Goal: Task Accomplishment & Management: Use online tool/utility

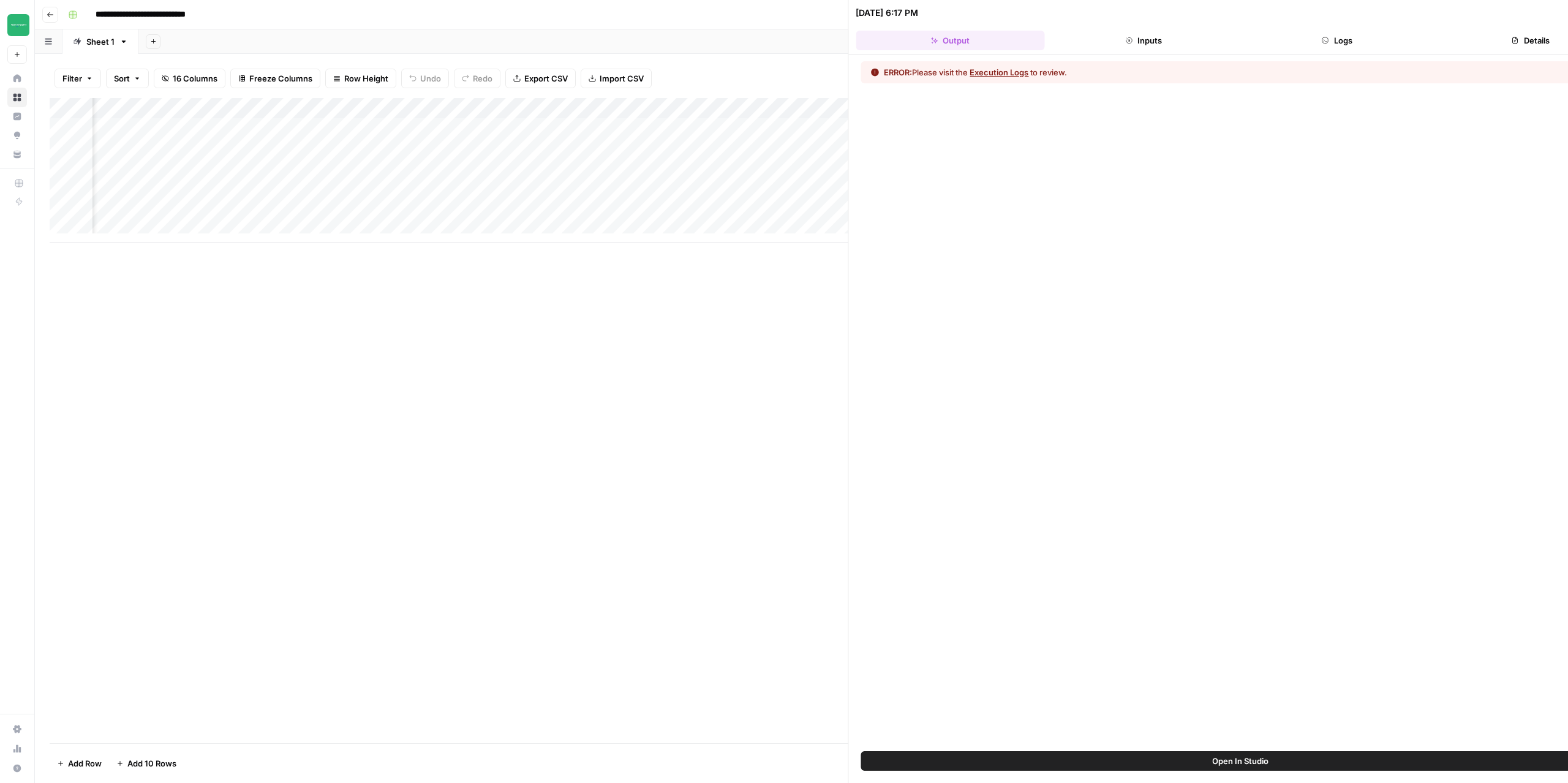
scroll to position [0, 533]
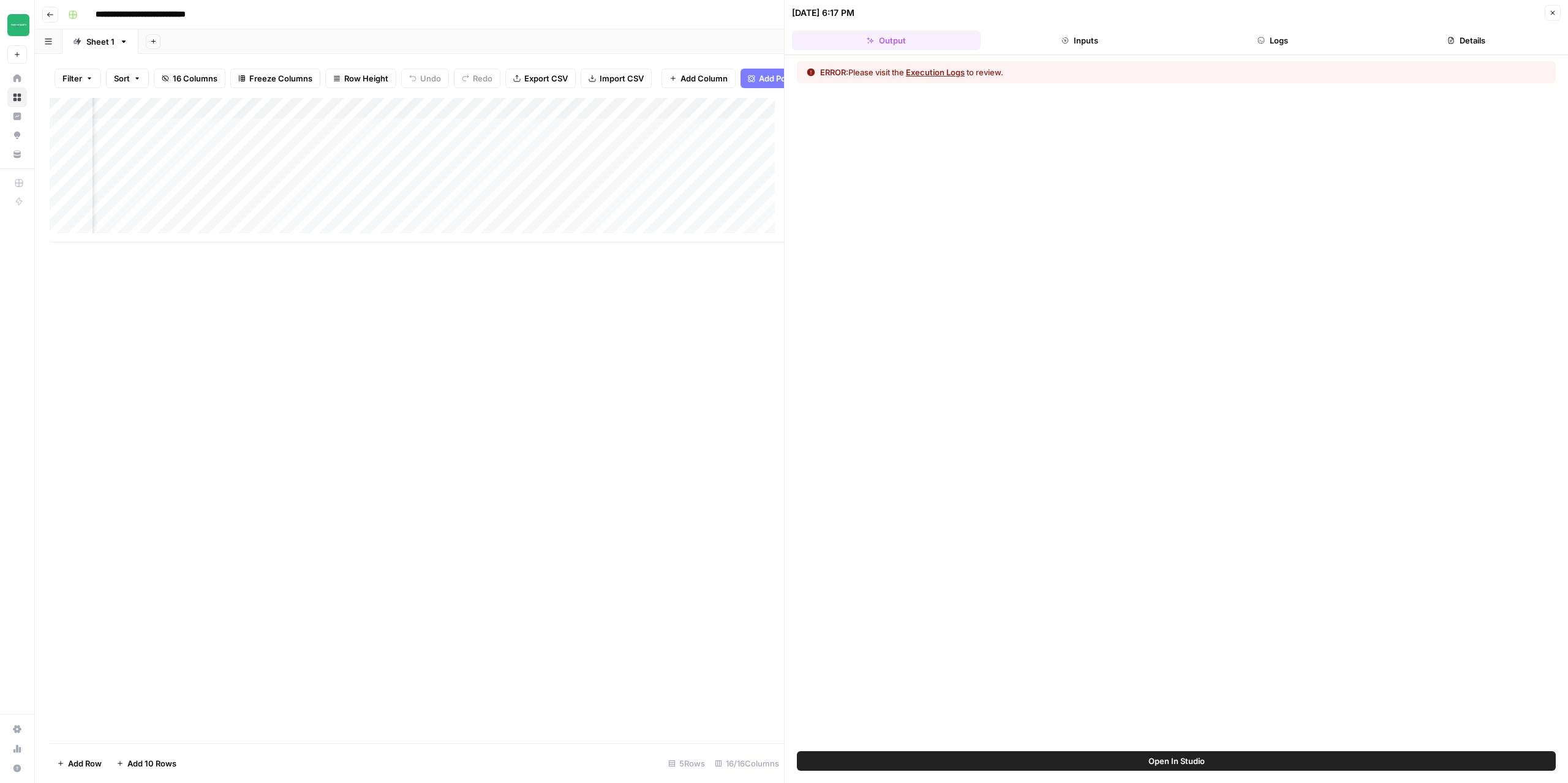
click at [1550, 14] on icon "button" at bounding box center [1552, 13] width 4 height 4
click at [1549, 13] on icon "button" at bounding box center [1552, 13] width 7 height 7
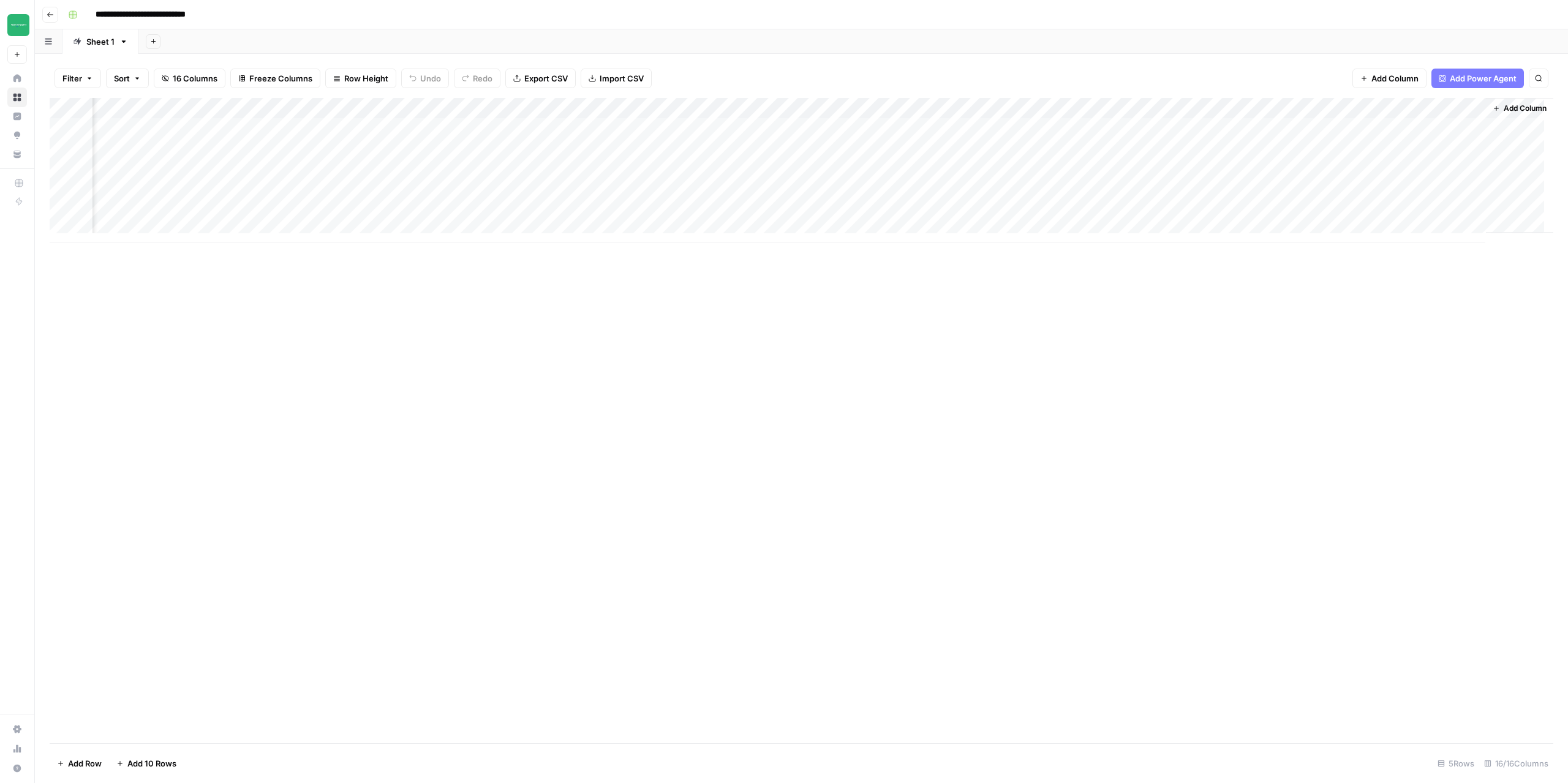
scroll to position [0, 538]
drag, startPoint x: 1377, startPoint y: 106, endPoint x: 1412, endPoint y: 103, distance: 35.1
click at [1412, 103] on div "Add Column" at bounding box center [801, 169] width 1504 height 144
click at [1410, 227] on span "Edit Workflow" at bounding box center [1438, 228] width 107 height 13
click at [1465, 130] on div "Add Column" at bounding box center [801, 169] width 1504 height 144
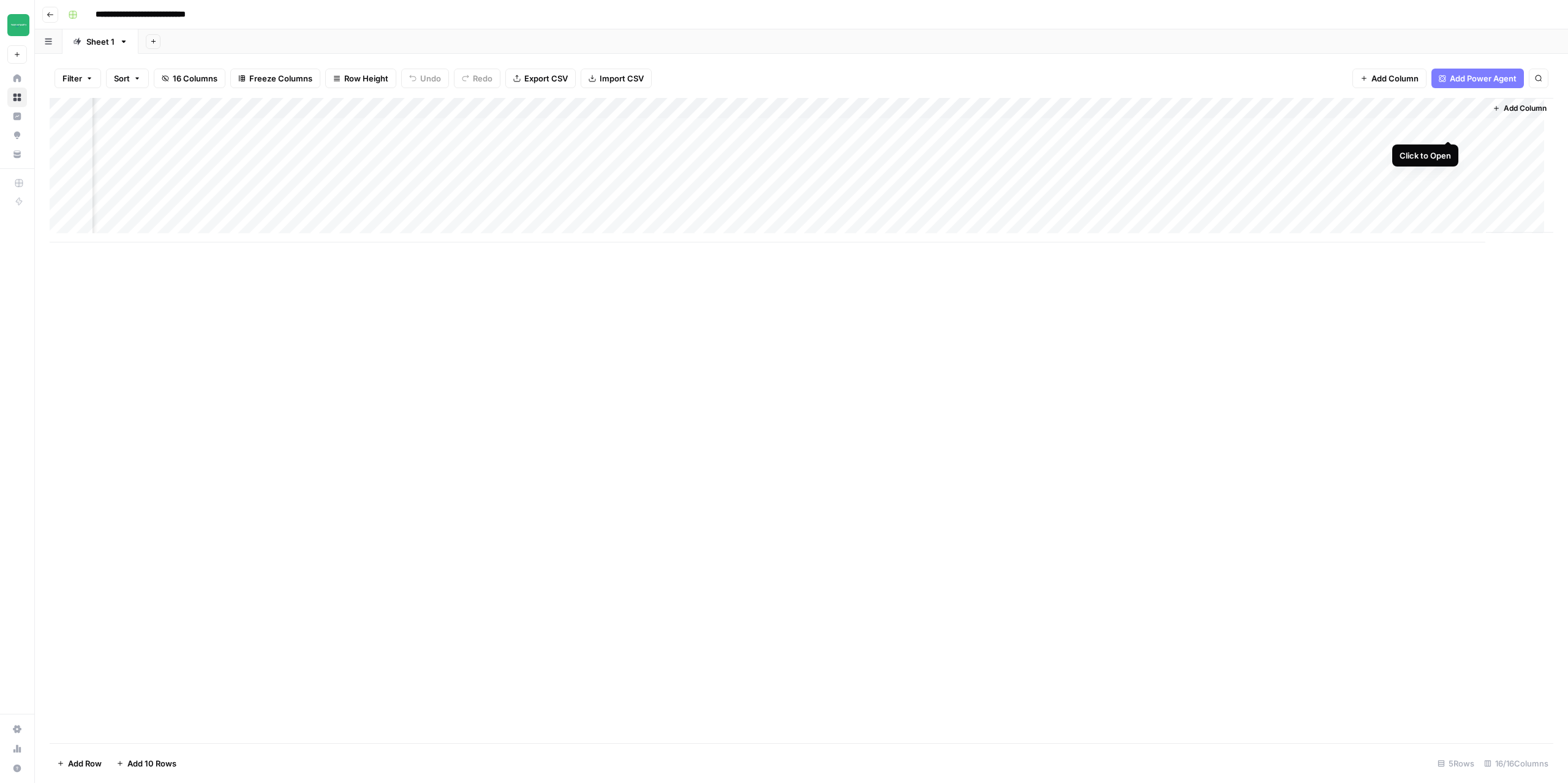
click at [1448, 129] on div "Add Column" at bounding box center [801, 169] width 1504 height 144
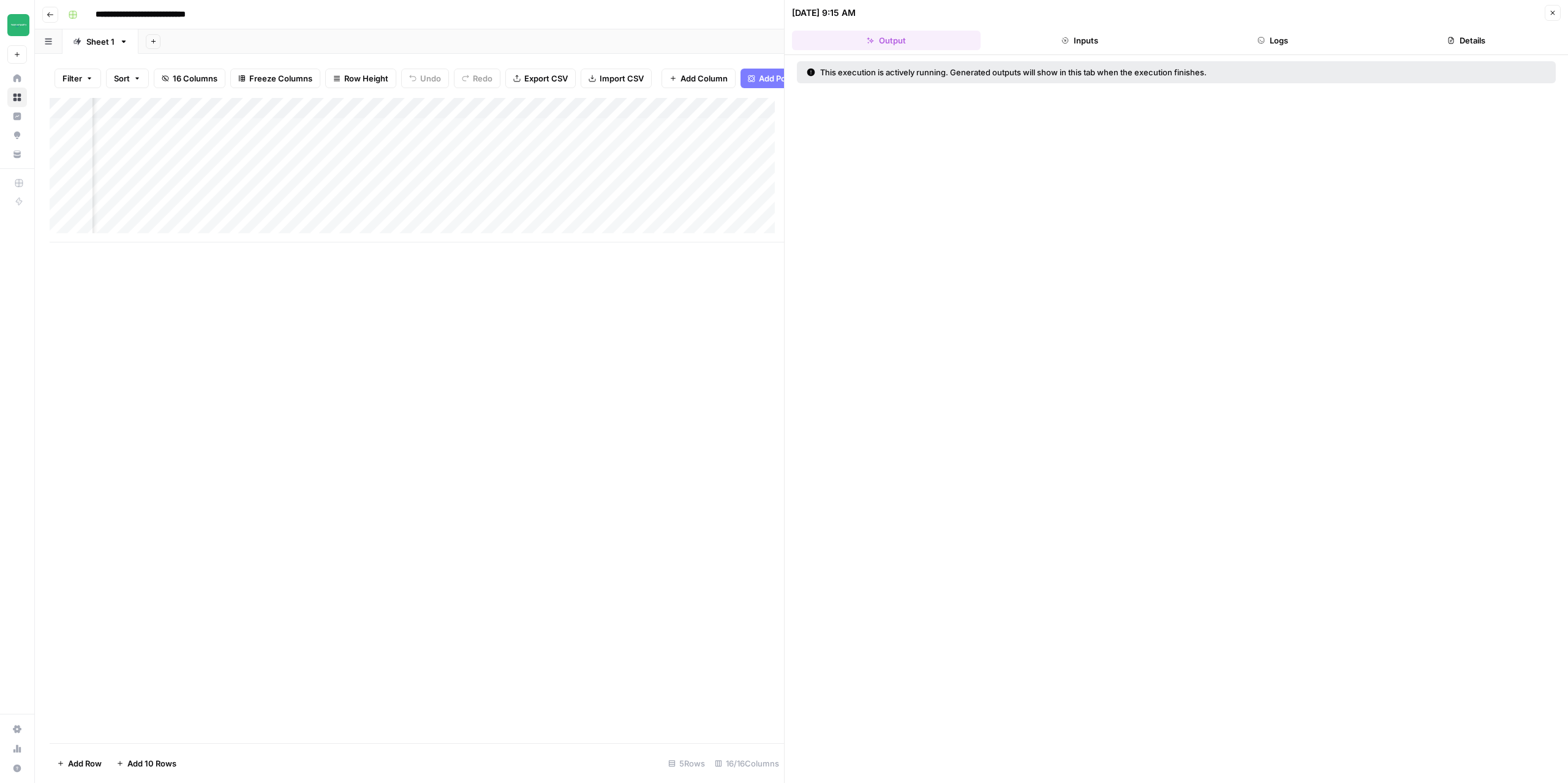
click at [1295, 38] on button "Logs" at bounding box center [1273, 40] width 189 height 19
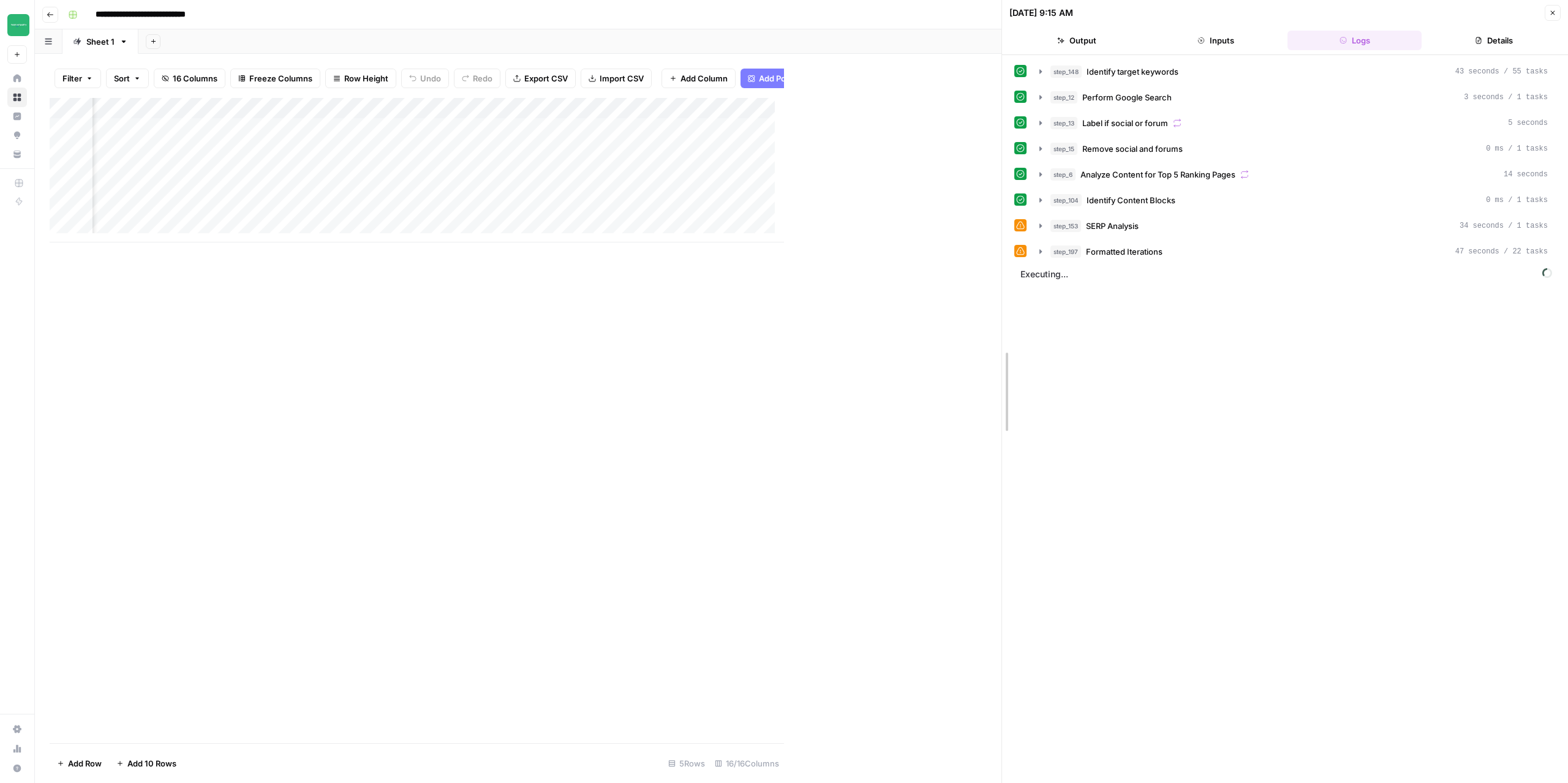
drag, startPoint x: 788, startPoint y: 293, endPoint x: 1005, endPoint y: 289, distance: 217.0
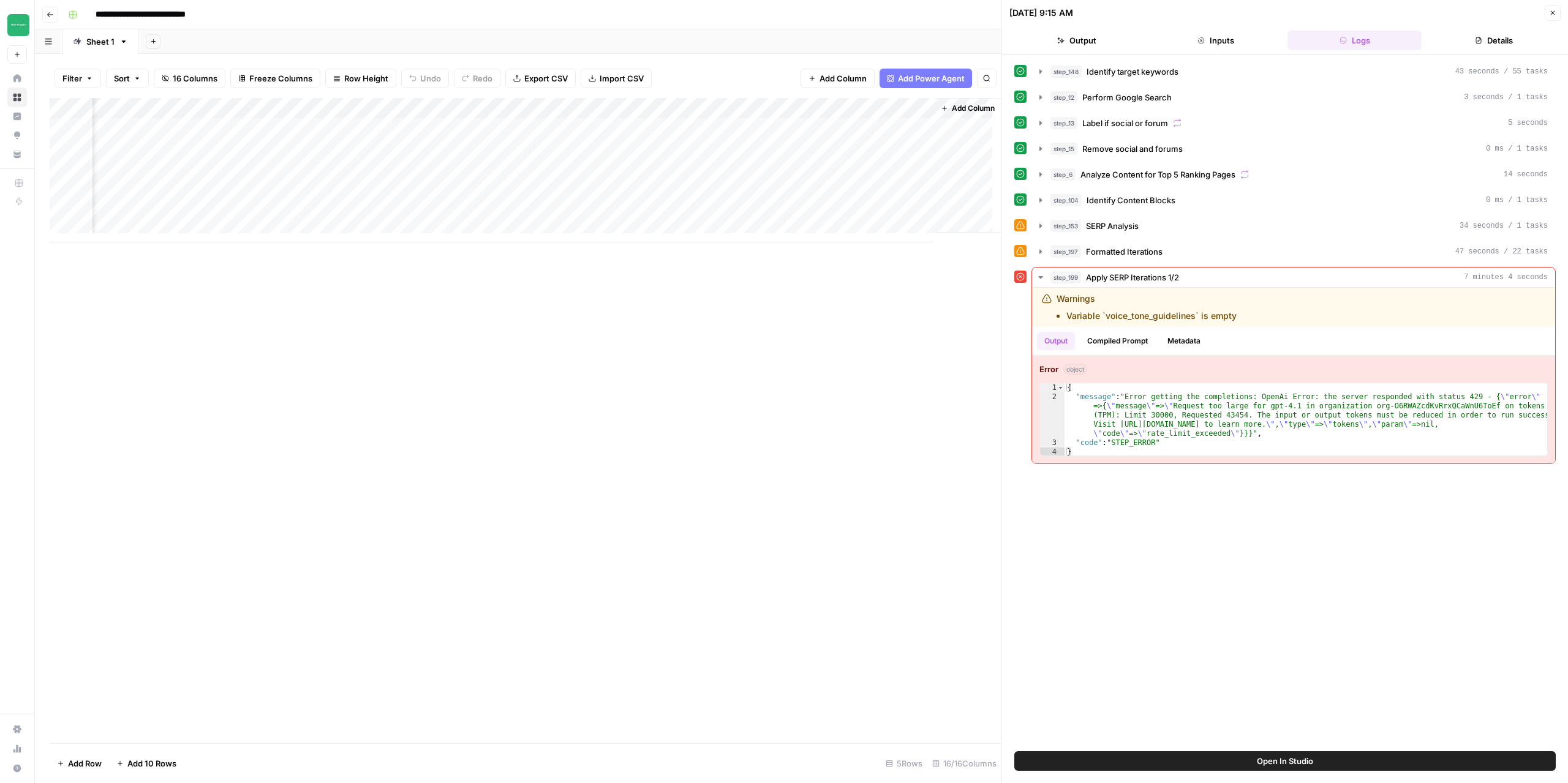
scroll to position [0, 1090]
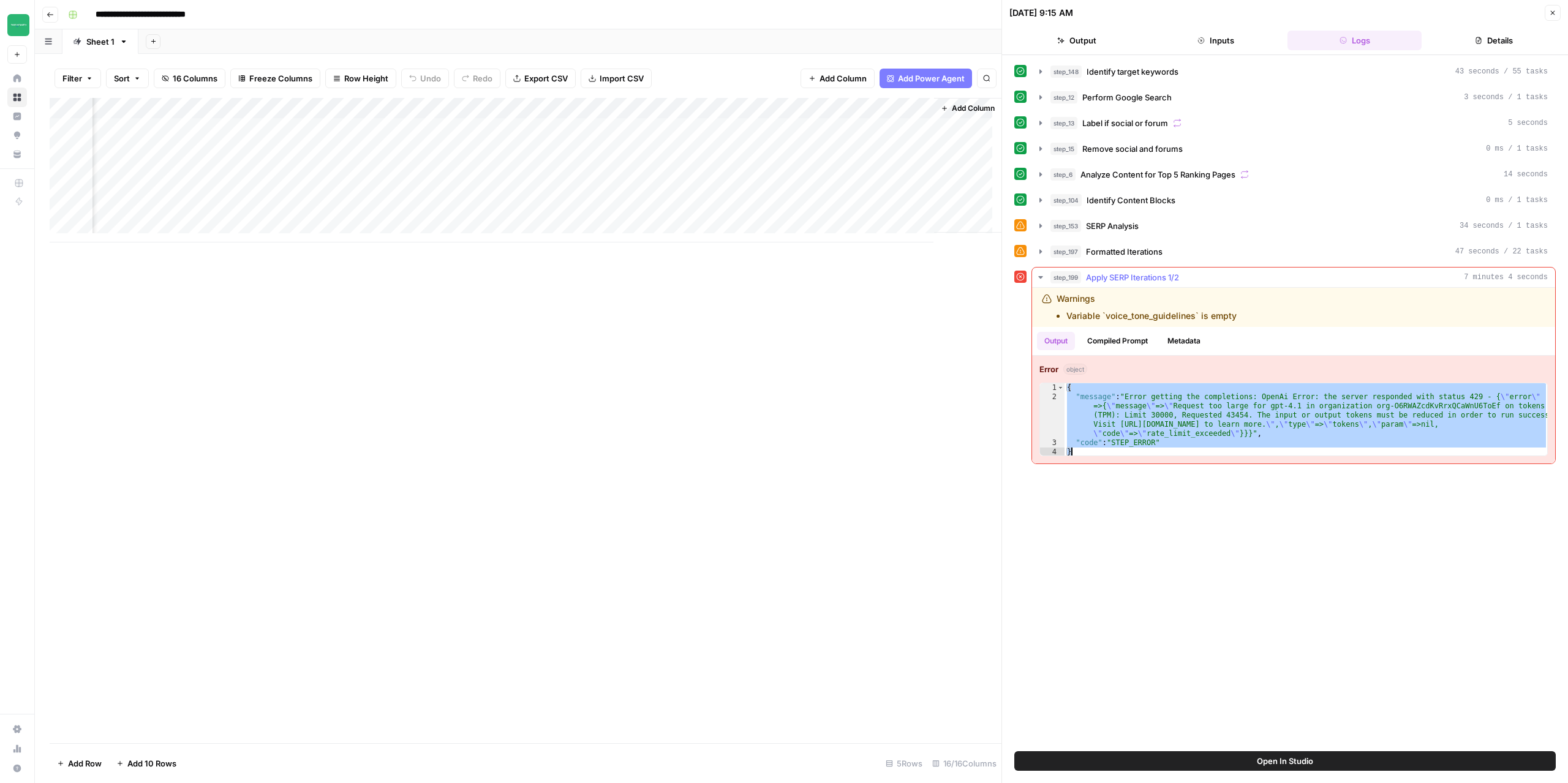
drag, startPoint x: 1067, startPoint y: 382, endPoint x: 1175, endPoint y: 447, distance: 126.1
click at [1175, 447] on div "{ "message" : "Error getting the completions: OpenAi Error: the server responde…" at bounding box center [1306, 429] width 483 height 92
type textarea "**********"
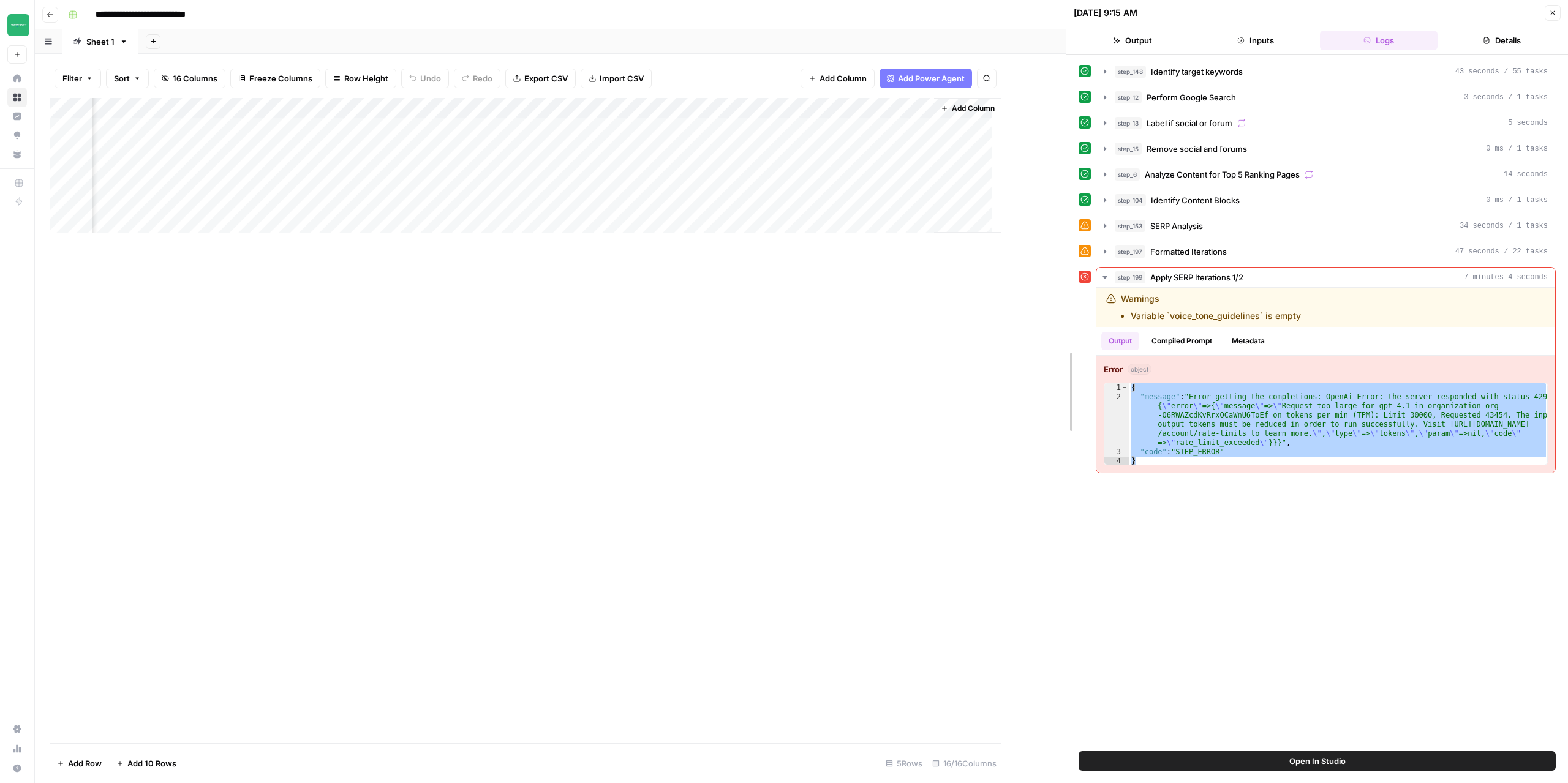
drag, startPoint x: 999, startPoint y: 384, endPoint x: 1063, endPoint y: 377, distance: 64.4
click at [1063, 377] on div at bounding box center [1066, 392] width 13 height 783
click at [1338, 511] on div "**********" at bounding box center [1317, 403] width 477 height 684
click at [1341, 503] on div "**********" at bounding box center [1317, 403] width 477 height 684
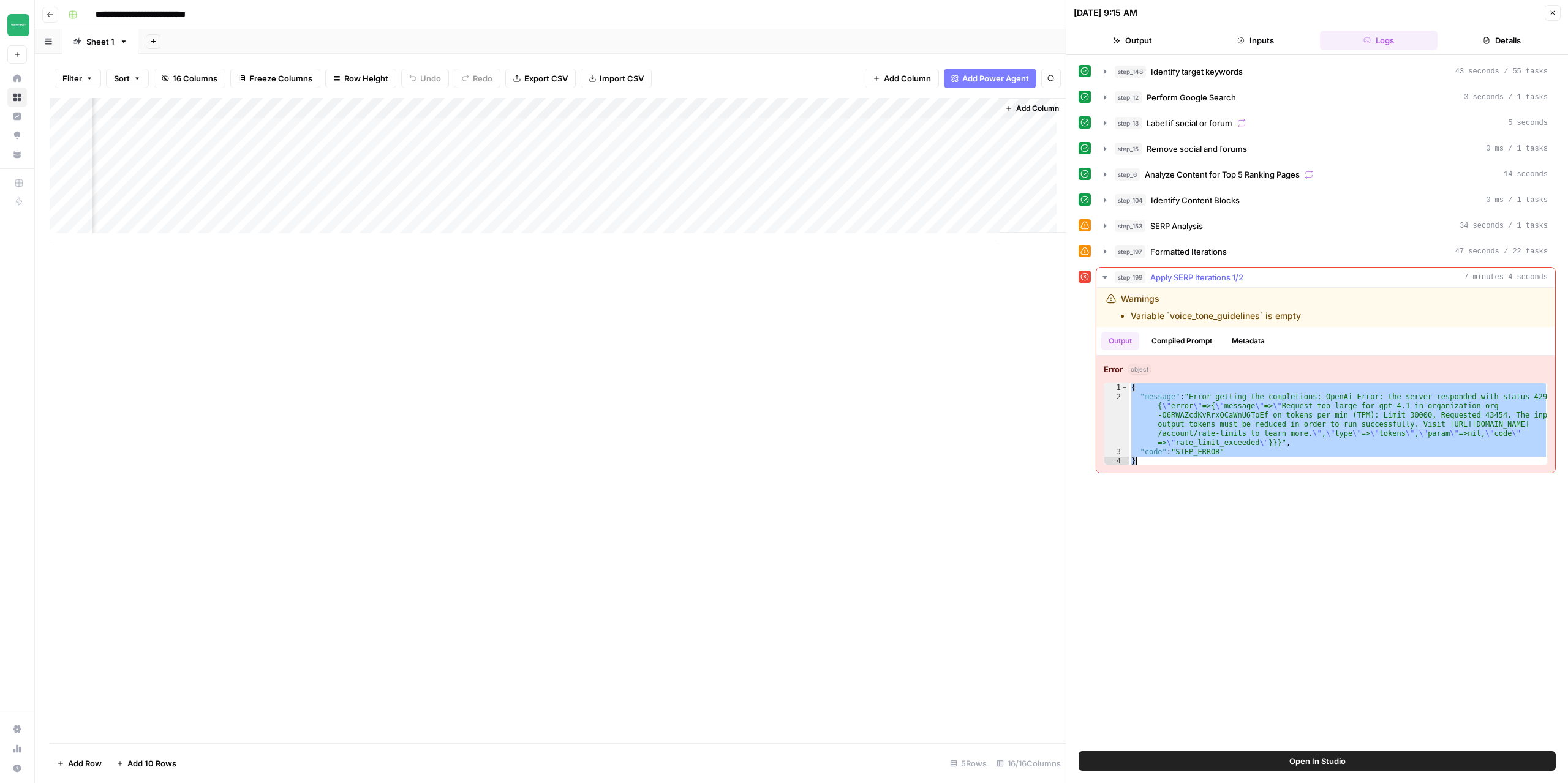
click at [1363, 431] on div "{ "message" : "Error getting the completions: OpenAi Error: the server responde…" at bounding box center [1338, 424] width 418 height 81
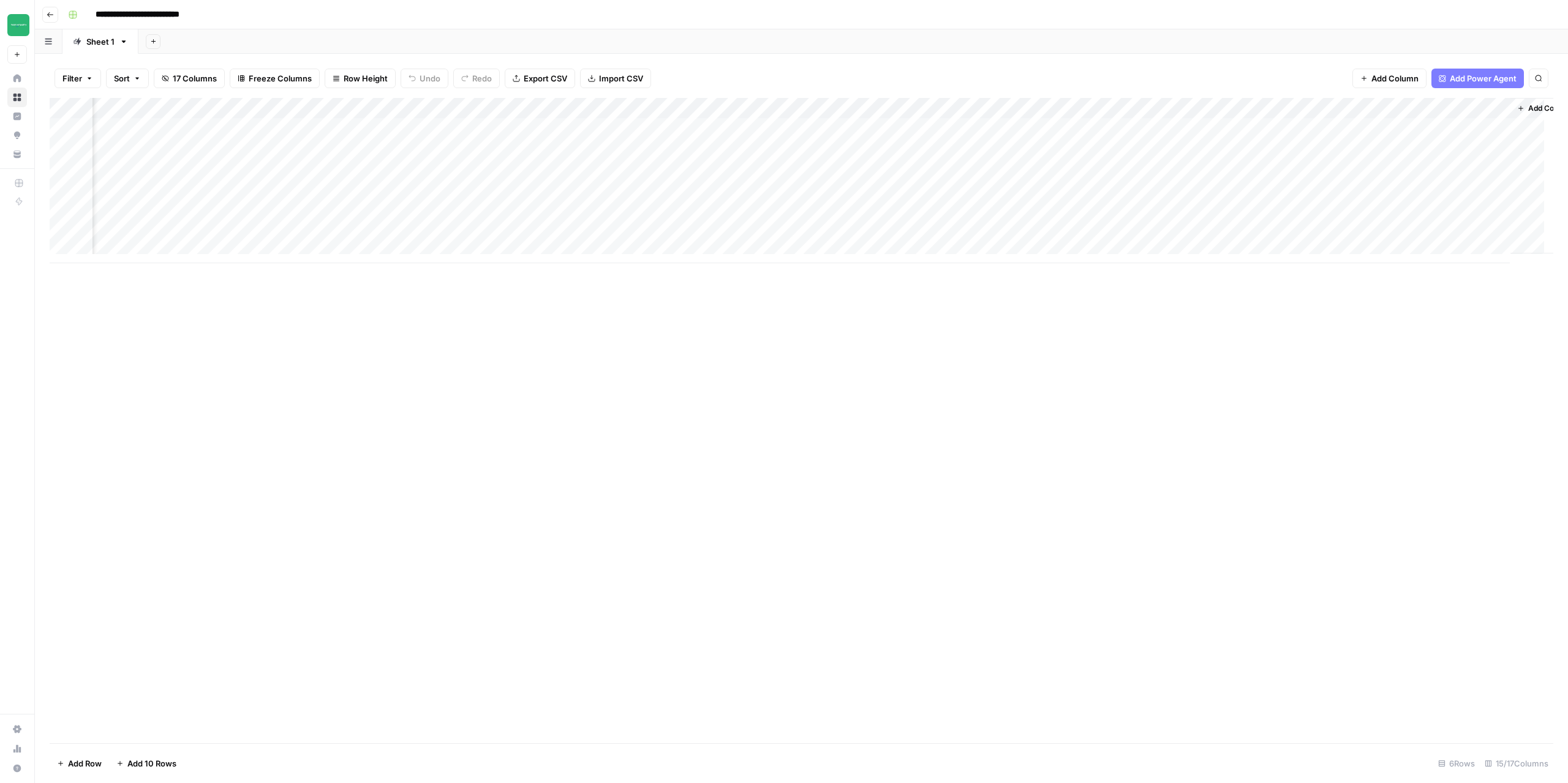
scroll to position [0, 648]
click at [1461, 130] on div "Add Column" at bounding box center [801, 180] width 1504 height 165
click at [1450, 127] on div "Add Column" at bounding box center [801, 180] width 1504 height 165
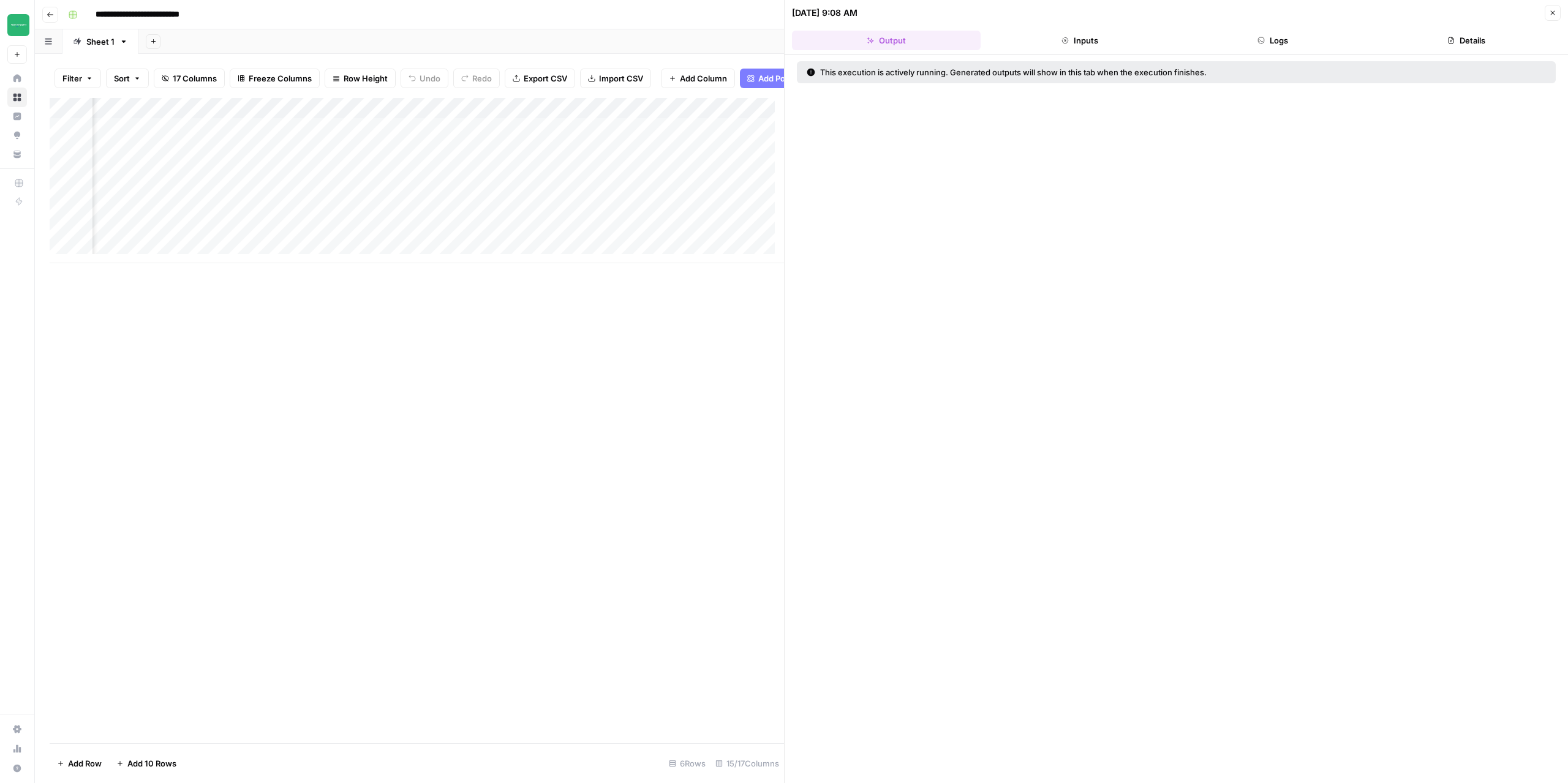
click at [1302, 44] on button "Logs" at bounding box center [1273, 40] width 189 height 19
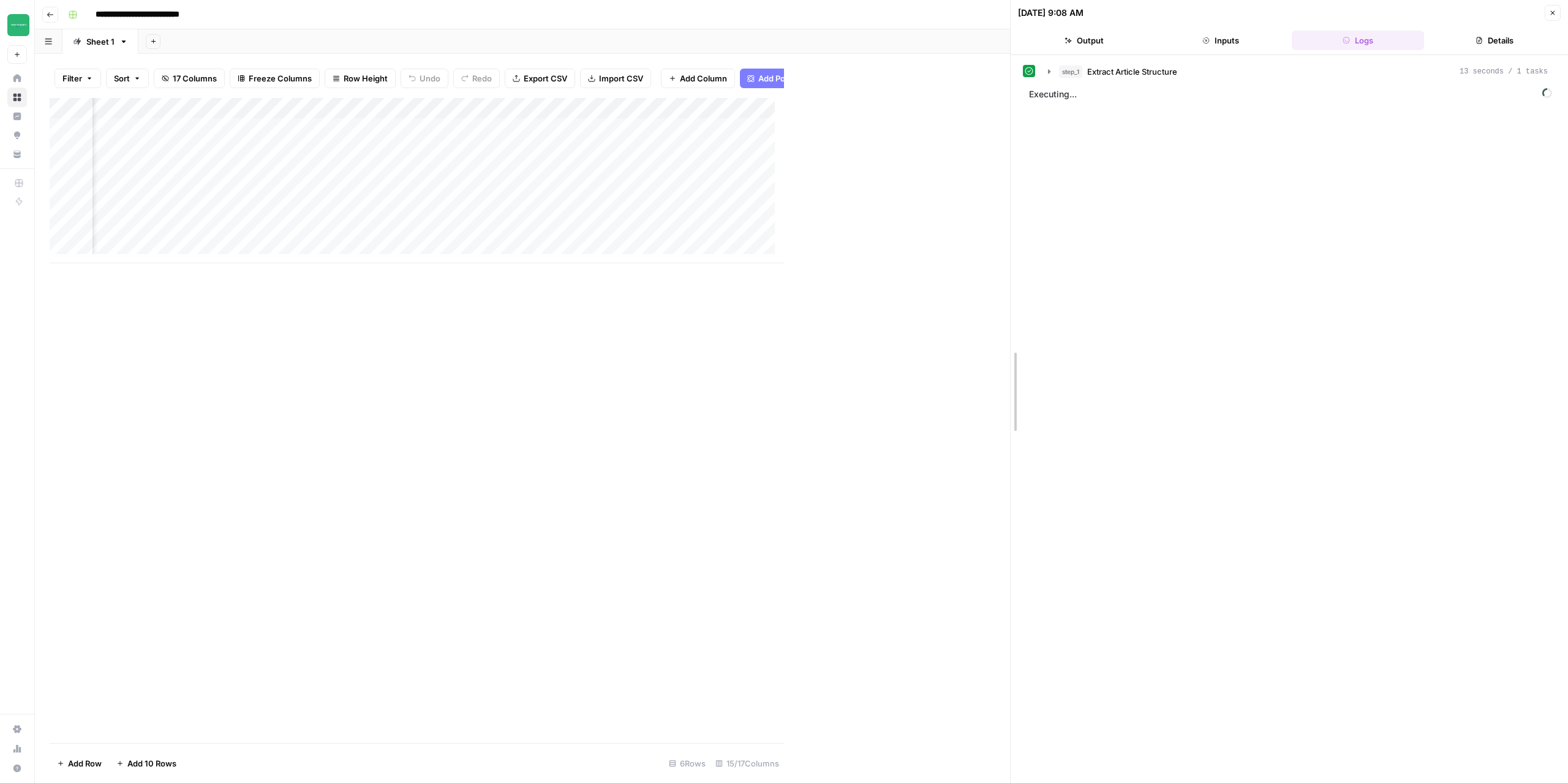
drag, startPoint x: 785, startPoint y: 315, endPoint x: 1011, endPoint y: 303, distance: 226.3
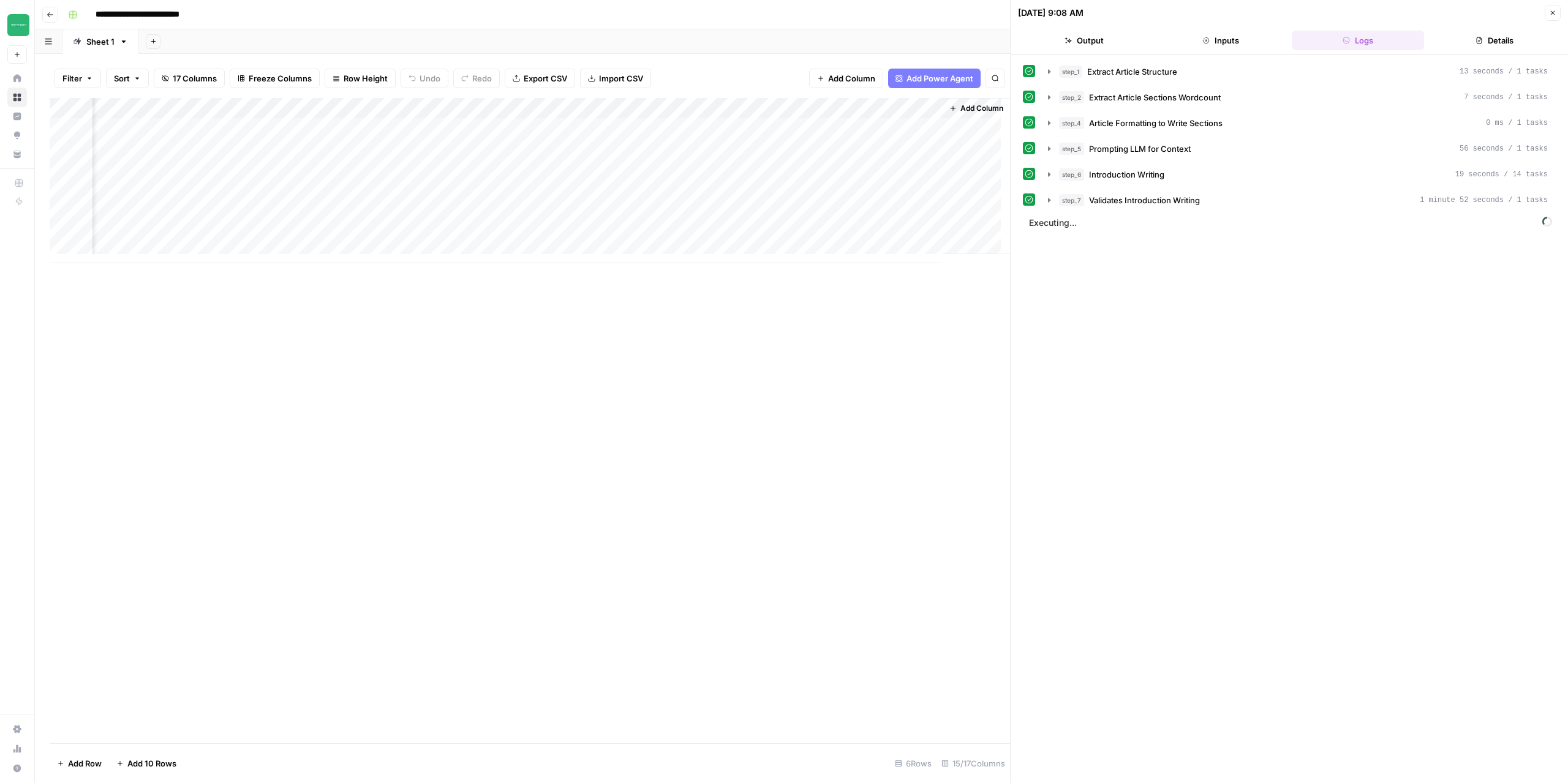
scroll to position [0, 1191]
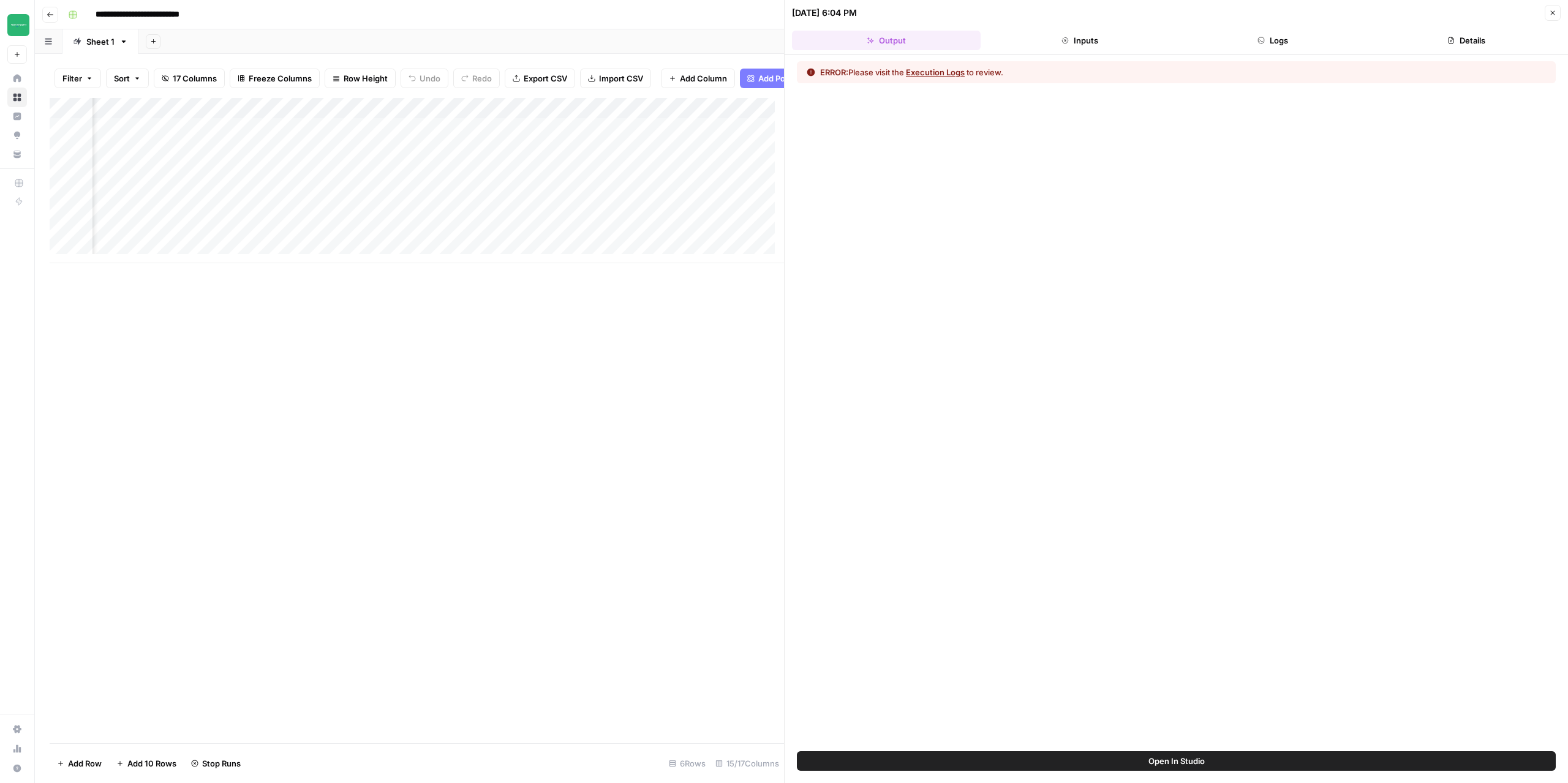
click at [1552, 15] on icon "button" at bounding box center [1552, 13] width 7 height 7
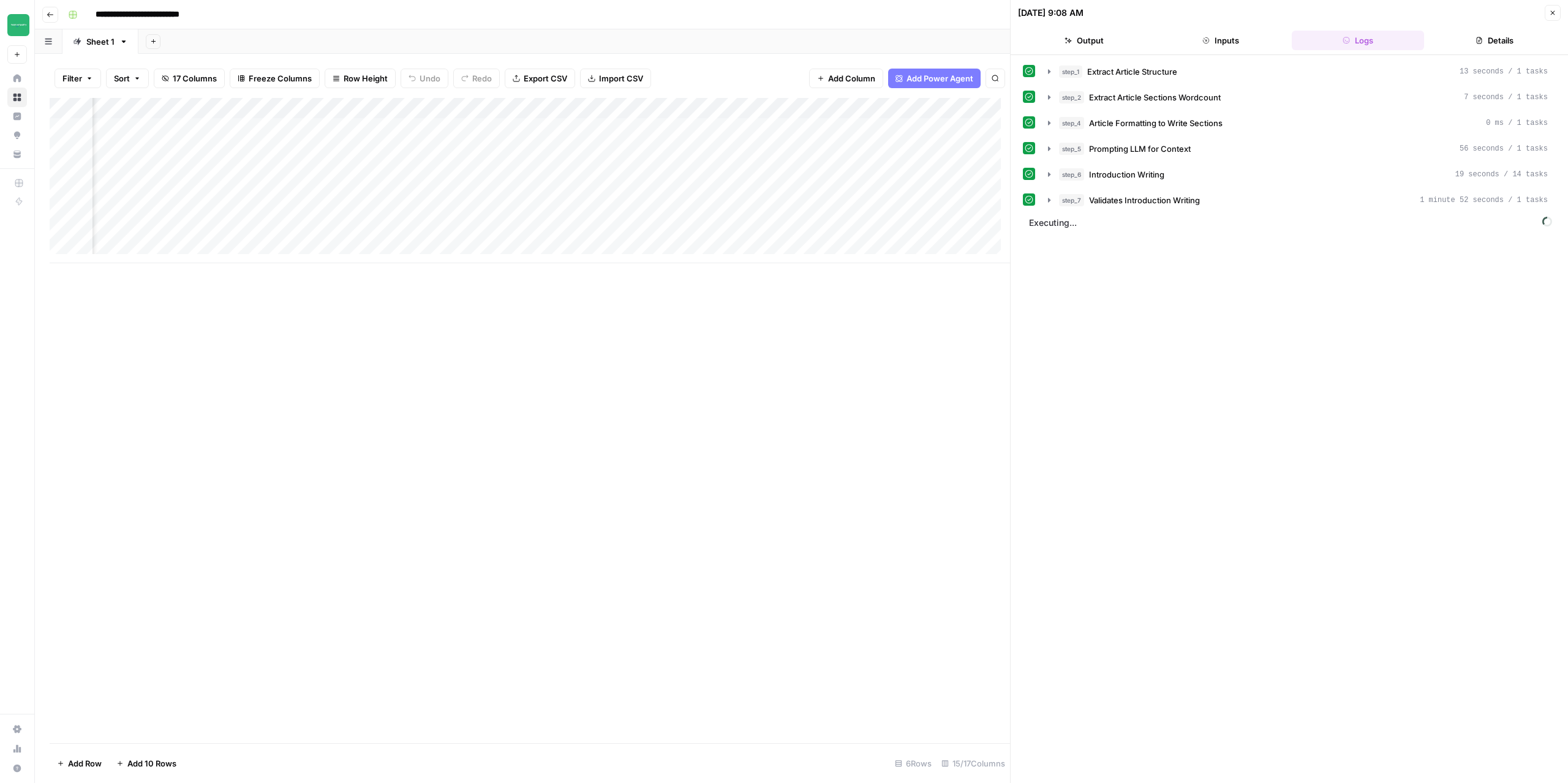
scroll to position [0, 1191]
click at [825, 104] on div "Add Column" at bounding box center [529, 180] width 960 height 165
click at [958, 118] on div "Add Column" at bounding box center [976, 175] width 67 height 155
click at [948, 75] on span "Add Power Agent" at bounding box center [939, 78] width 67 height 13
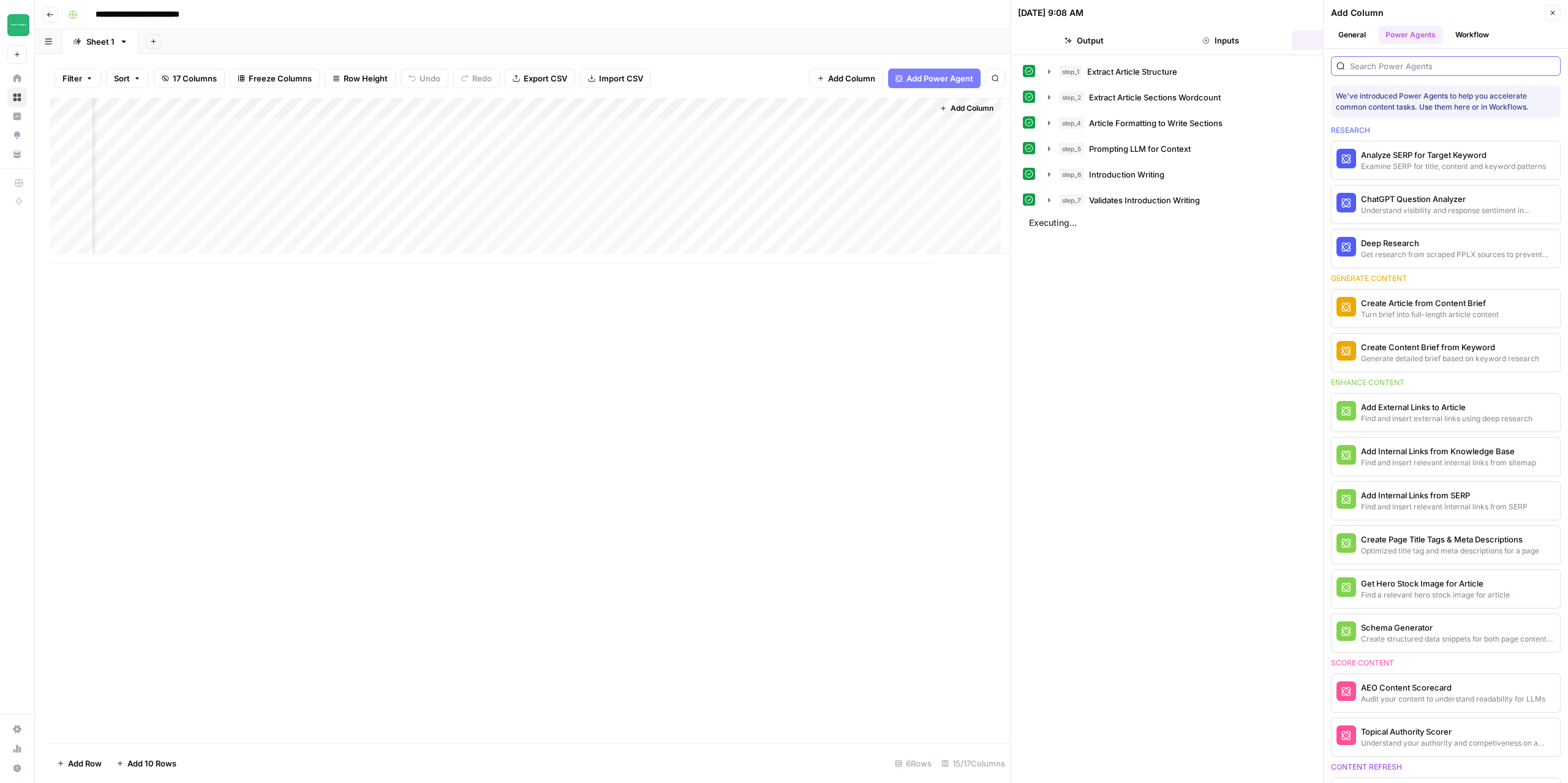
click at [1376, 63] on input "search" at bounding box center [1452, 66] width 205 height 13
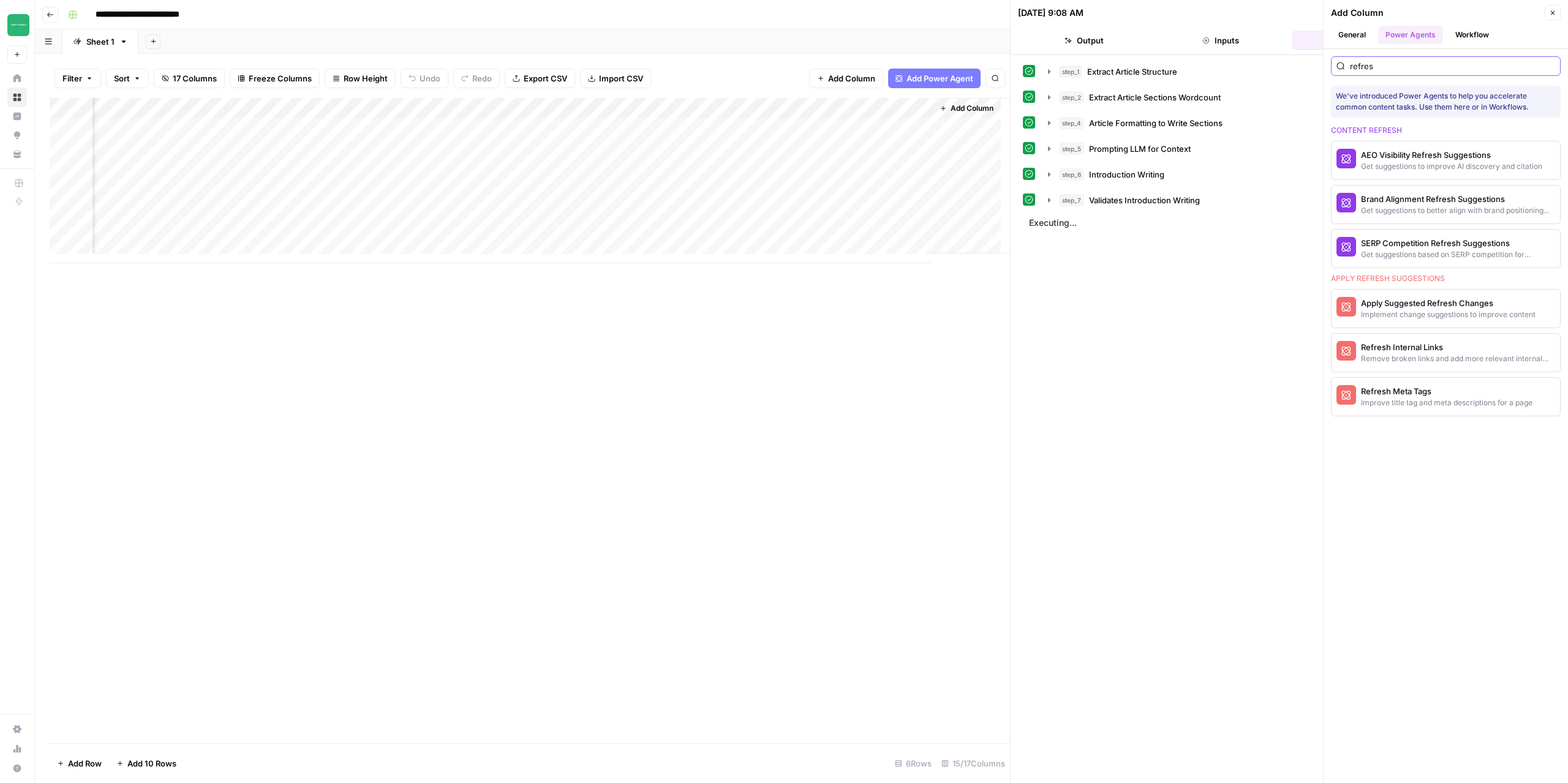
type input "refres"
click at [1558, 10] on button "Close" at bounding box center [1552, 13] width 16 height 16
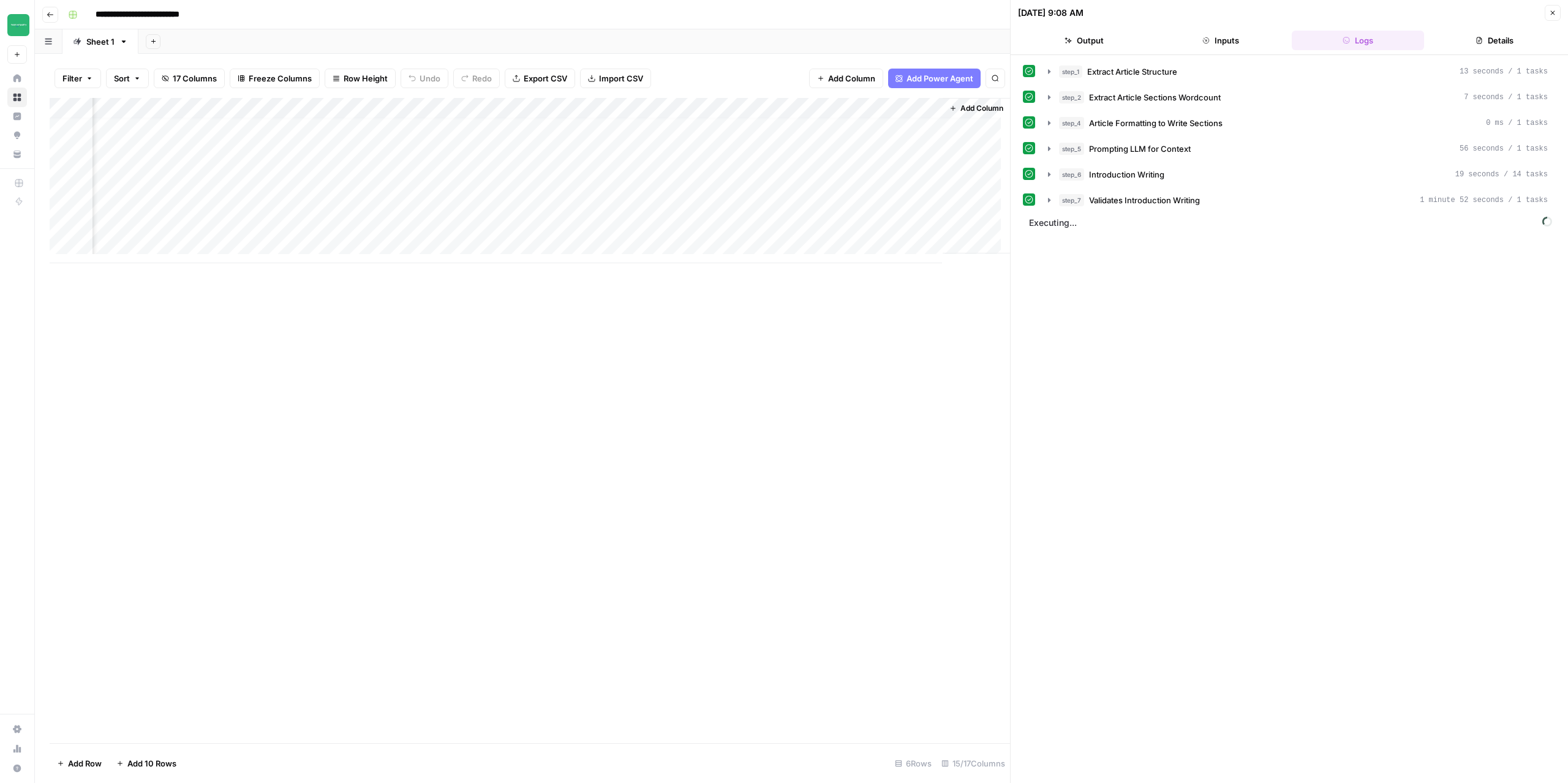
scroll to position [9, 1192]
drag, startPoint x: 971, startPoint y: 263, endPoint x: 1014, endPoint y: 258, distance: 43.3
click at [1014, 258] on body "**********" at bounding box center [784, 392] width 1568 height 783
drag, startPoint x: 1011, startPoint y: 302, endPoint x: 1040, endPoint y: 300, distance: 29.1
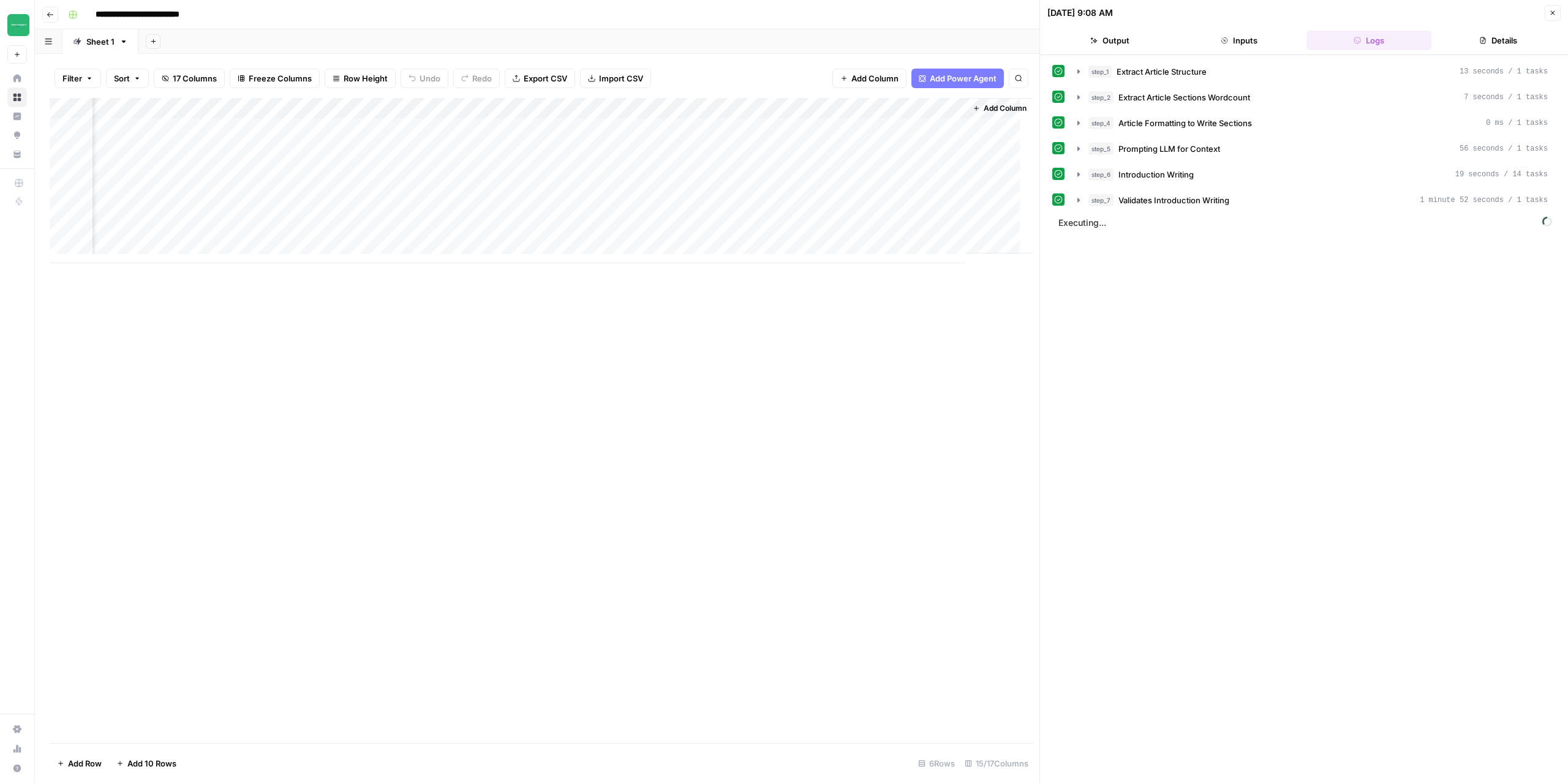
scroll to position [0, 1162]
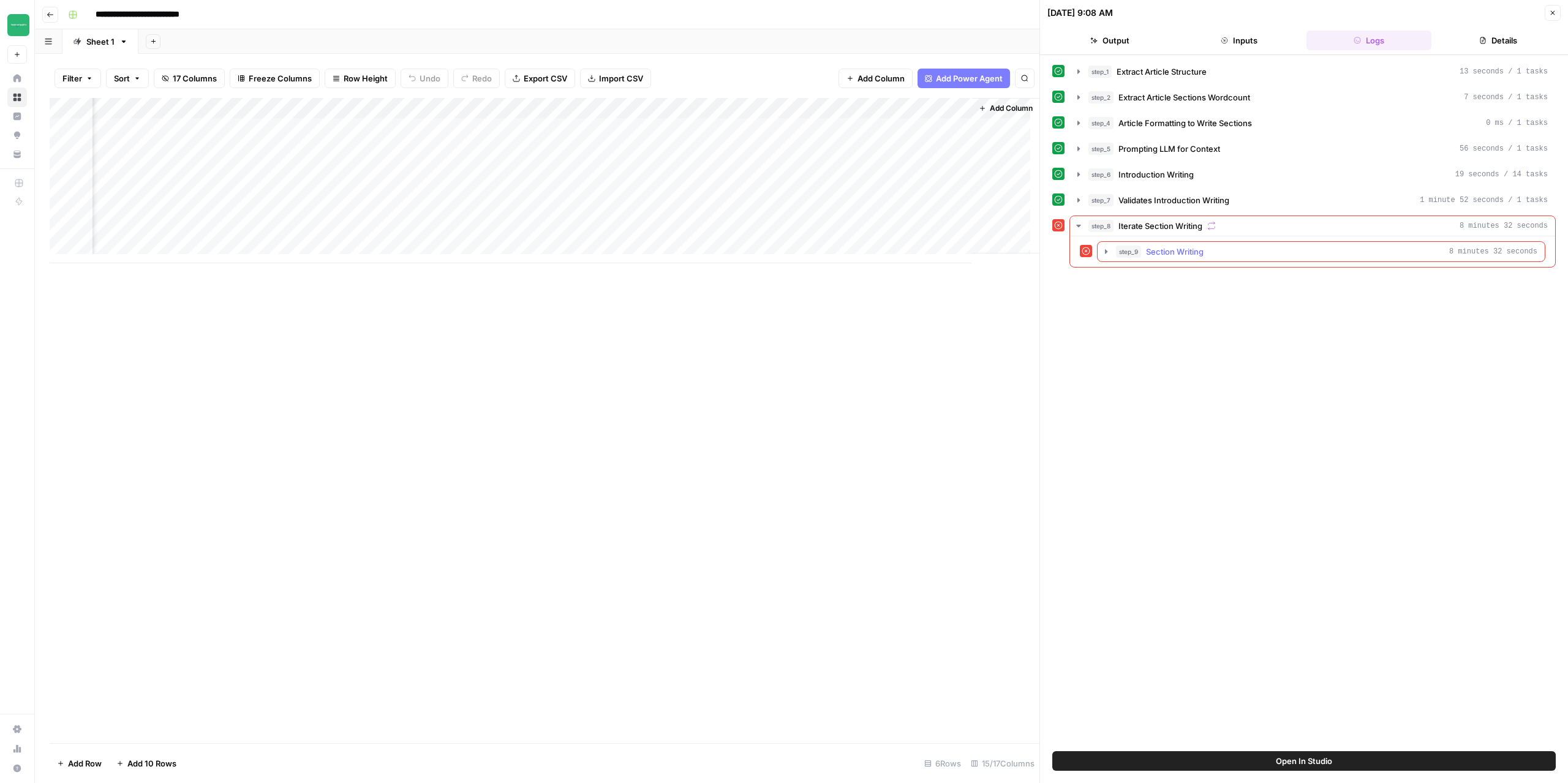
click at [1108, 252] on icon "button" at bounding box center [1105, 251] width 10 height 10
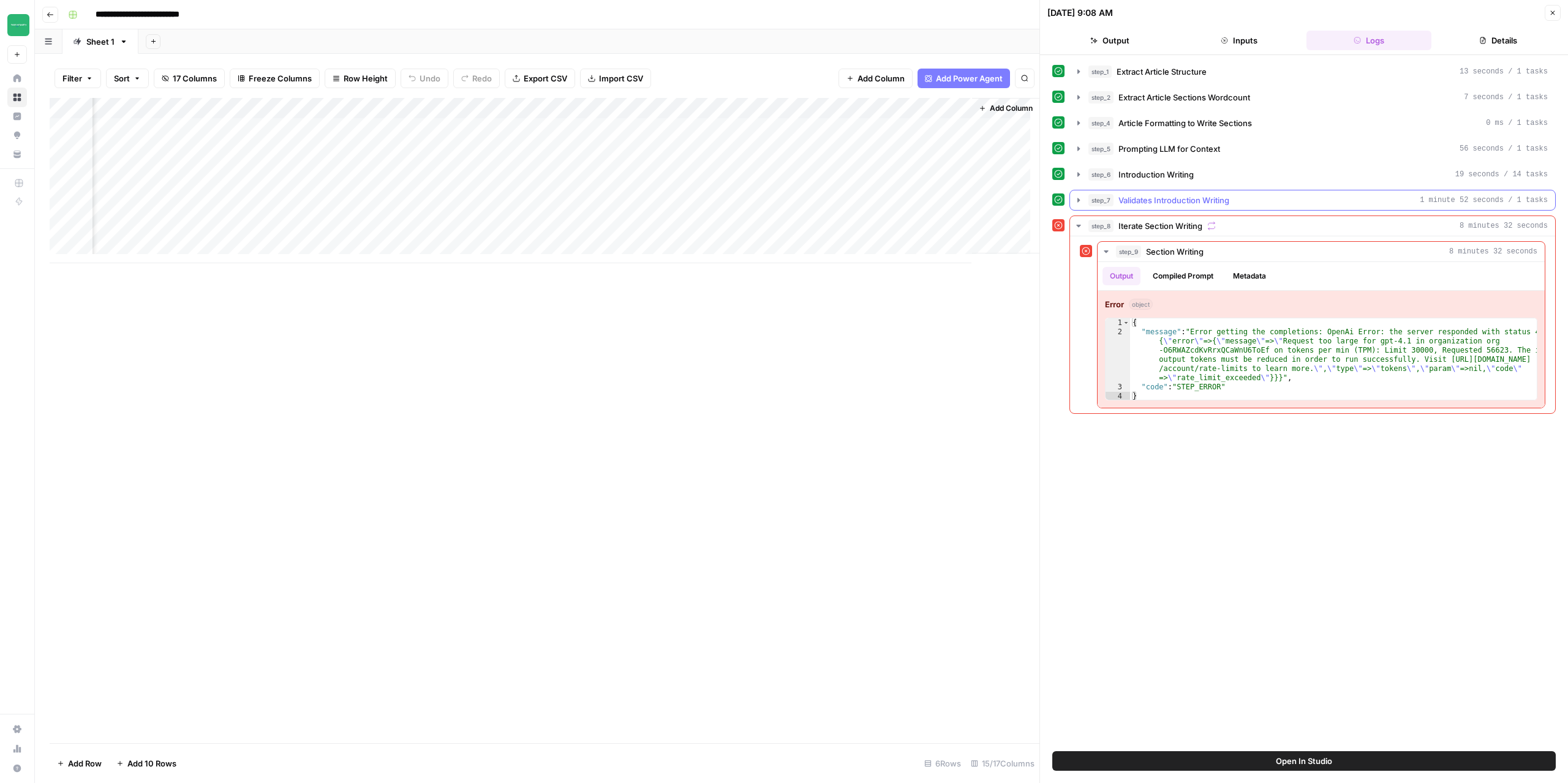
click at [1079, 195] on icon "button" at bounding box center [1078, 200] width 10 height 10
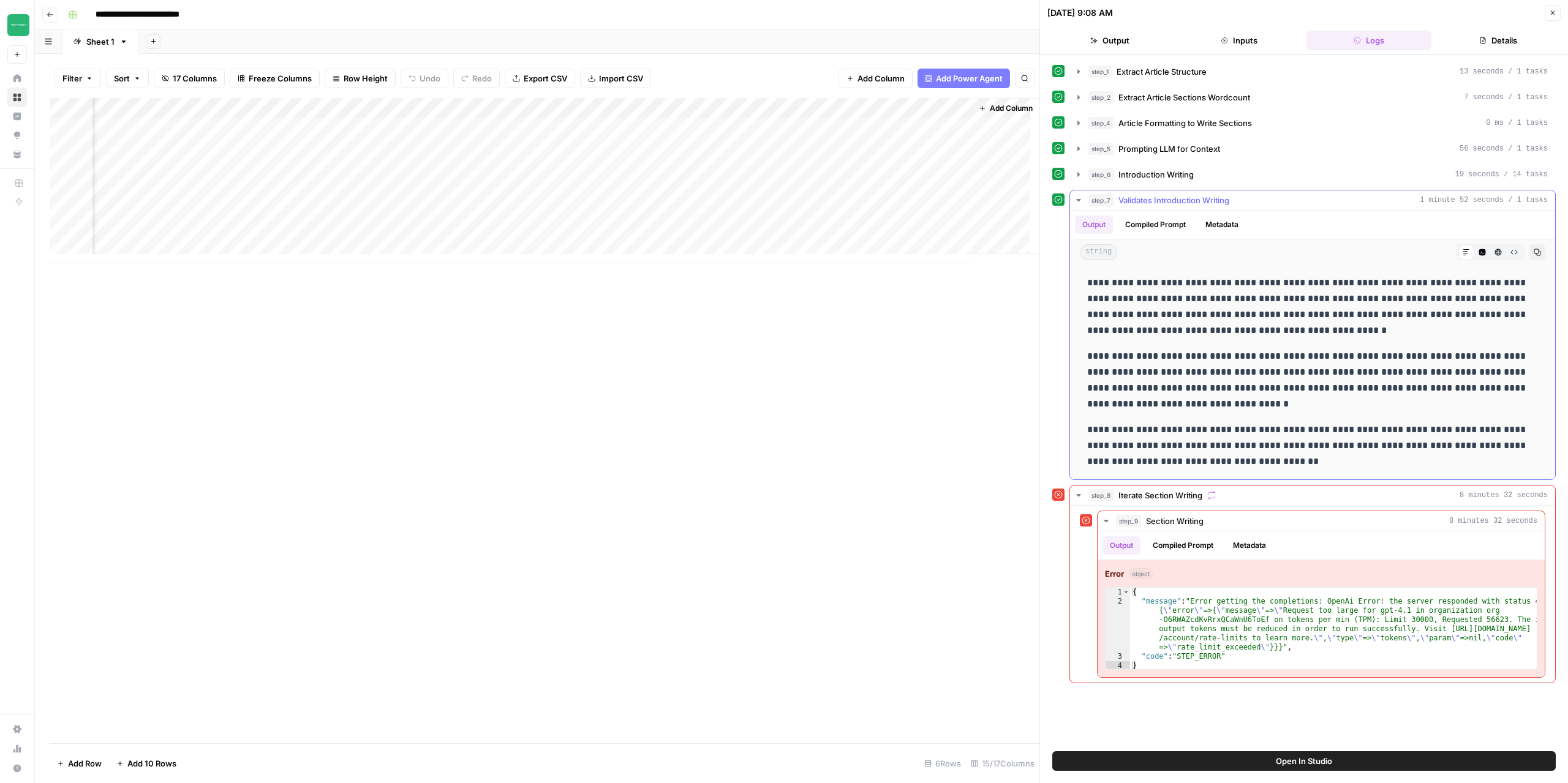
click at [1079, 195] on icon "button" at bounding box center [1078, 200] width 10 height 10
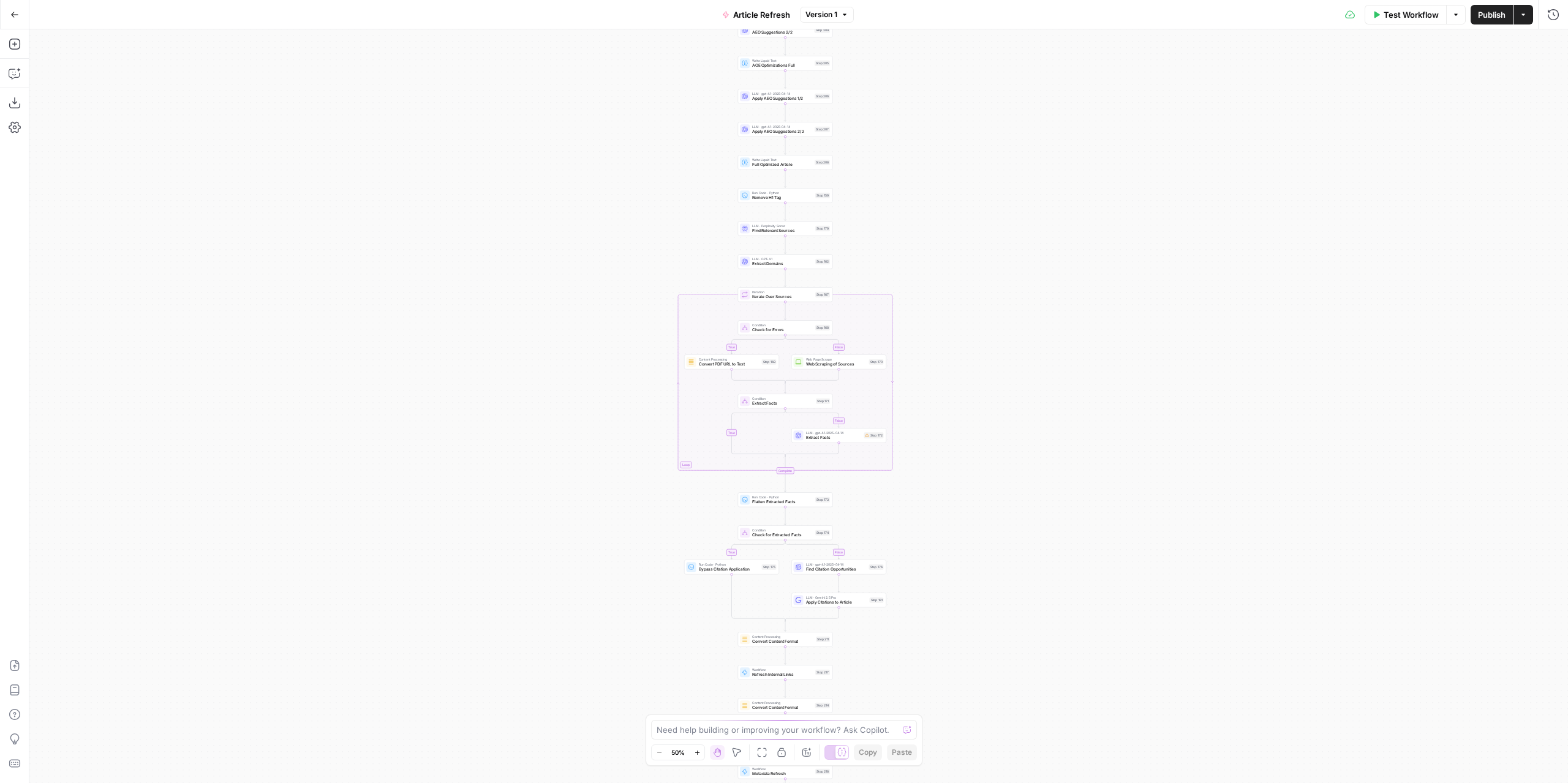
drag, startPoint x: 965, startPoint y: 390, endPoint x: 983, endPoint y: 517, distance: 128.3
click at [951, 284] on div "true false true false true false Workflow Set Inputs Inputs Power Agent Identif…" at bounding box center [799, 406] width 1538 height 753
drag, startPoint x: 1015, startPoint y: 395, endPoint x: 1003, endPoint y: 266, distance: 129.6
click at [1003, 264] on div "true false true false true false Workflow Set Inputs Inputs Power Agent Identif…" at bounding box center [799, 406] width 1538 height 753
drag, startPoint x: 1028, startPoint y: 589, endPoint x: 995, endPoint y: 522, distance: 74.7
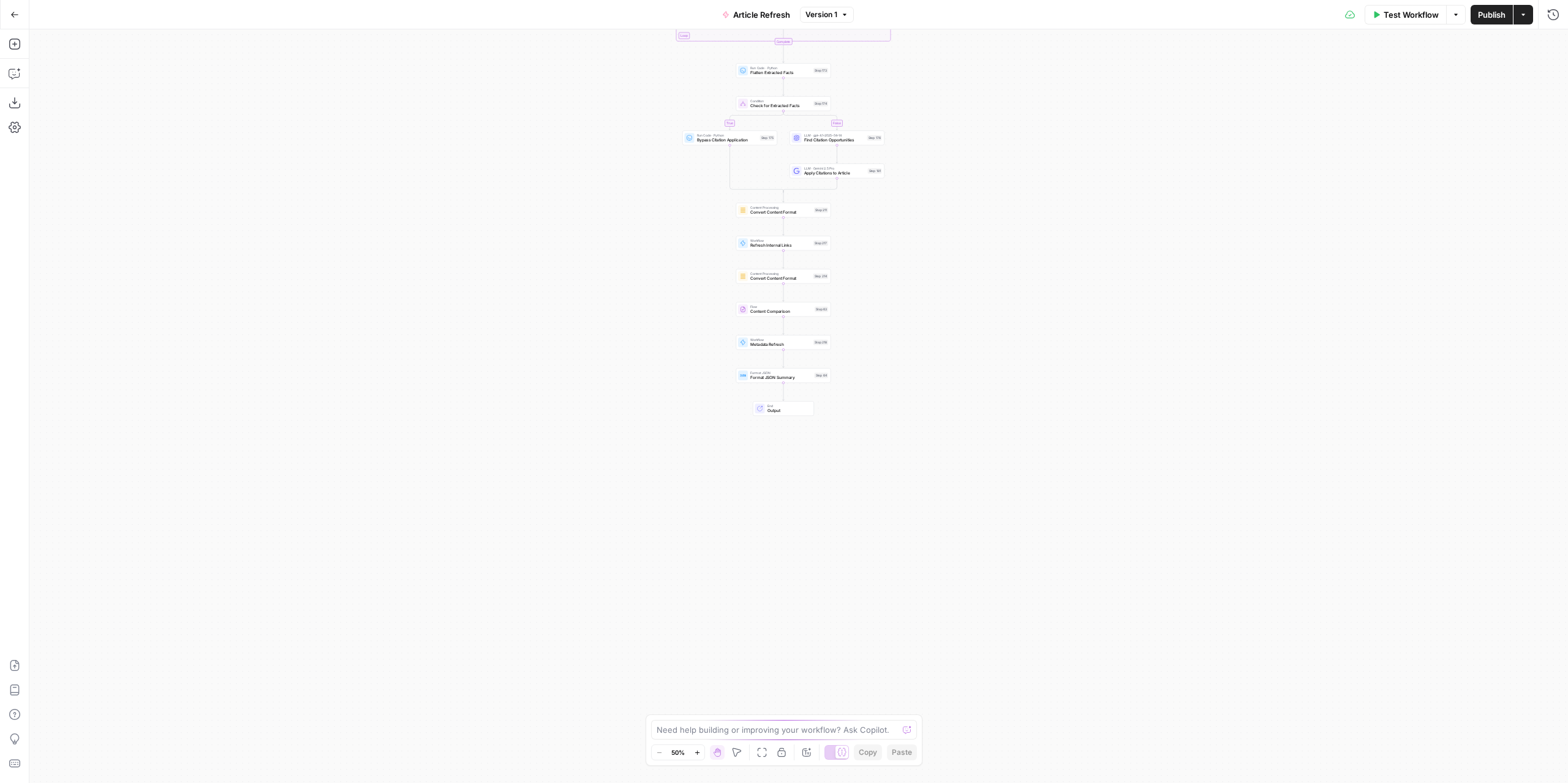
click at [1019, 628] on div "true false true false true false Workflow Set Inputs Inputs Power Agent Identif…" at bounding box center [799, 406] width 1538 height 753
click at [922, 293] on div "true false true false true false Workflow Set Inputs Inputs Power Agent Identif…" at bounding box center [799, 406] width 1538 height 753
